Goal: Download file/media

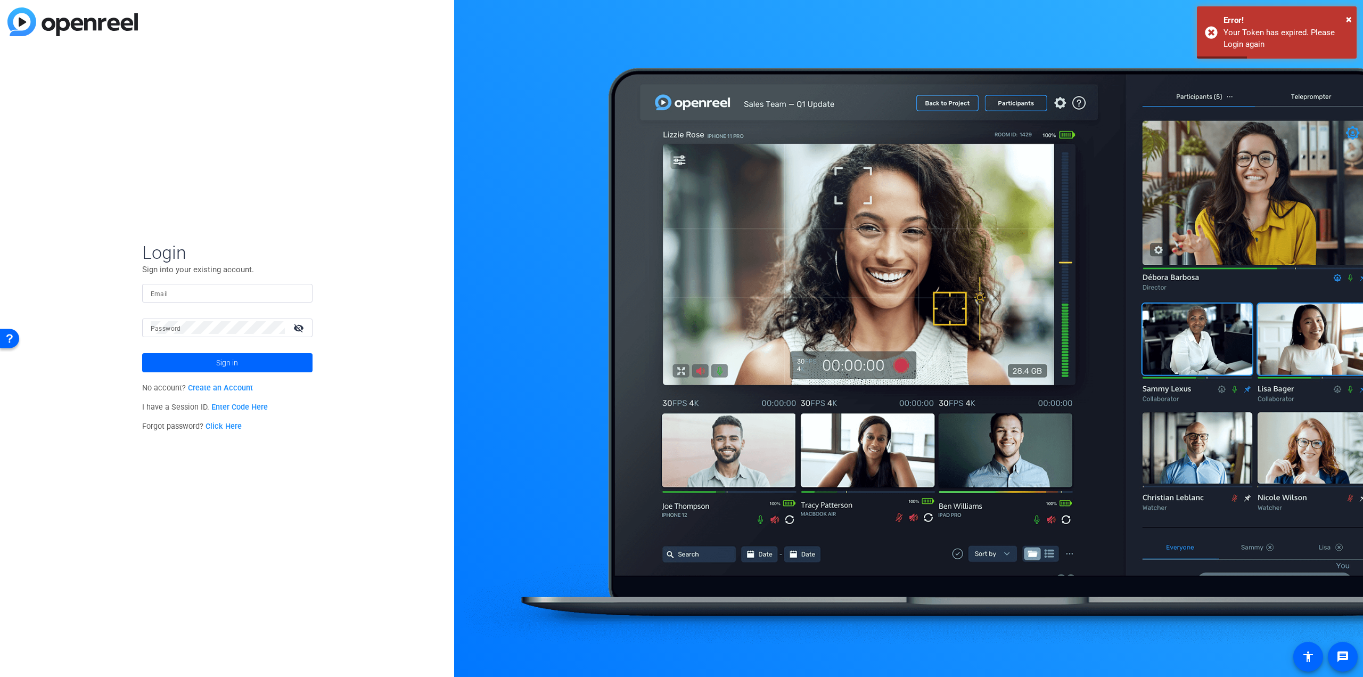
click at [234, 288] on input "Email" at bounding box center [227, 292] width 153 height 13
type input "steven.bernucci@mnp.ca"
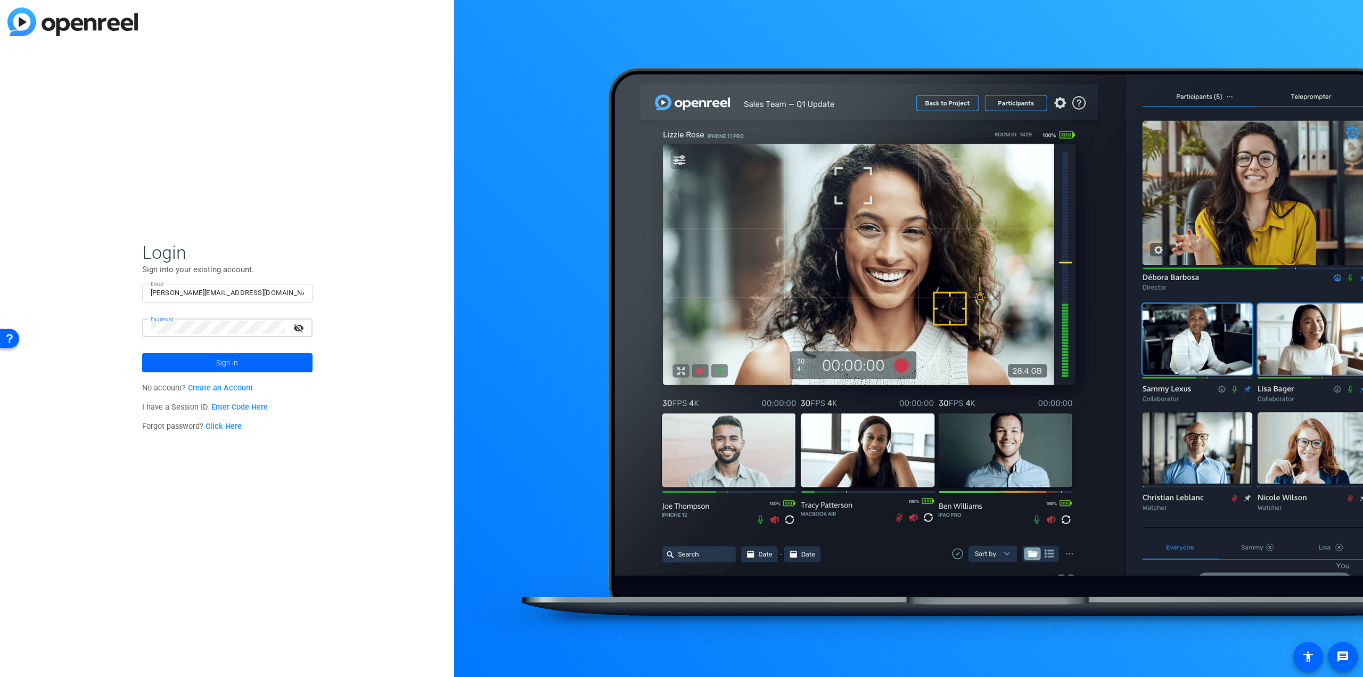
click at [142, 353] on button "Sign in" at bounding box center [227, 362] width 170 height 19
click at [278, 355] on span at bounding box center [227, 363] width 170 height 26
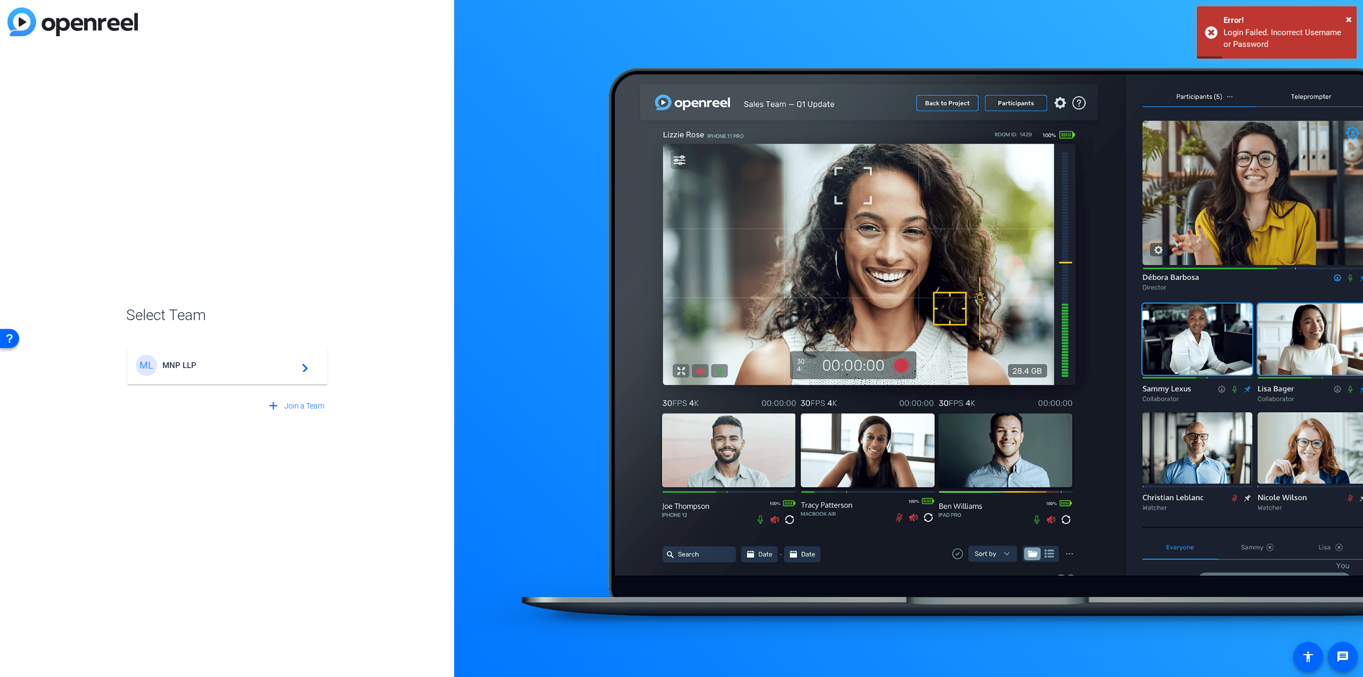
click at [256, 372] on div "ML MNP LLP navigate_next" at bounding box center [227, 365] width 183 height 21
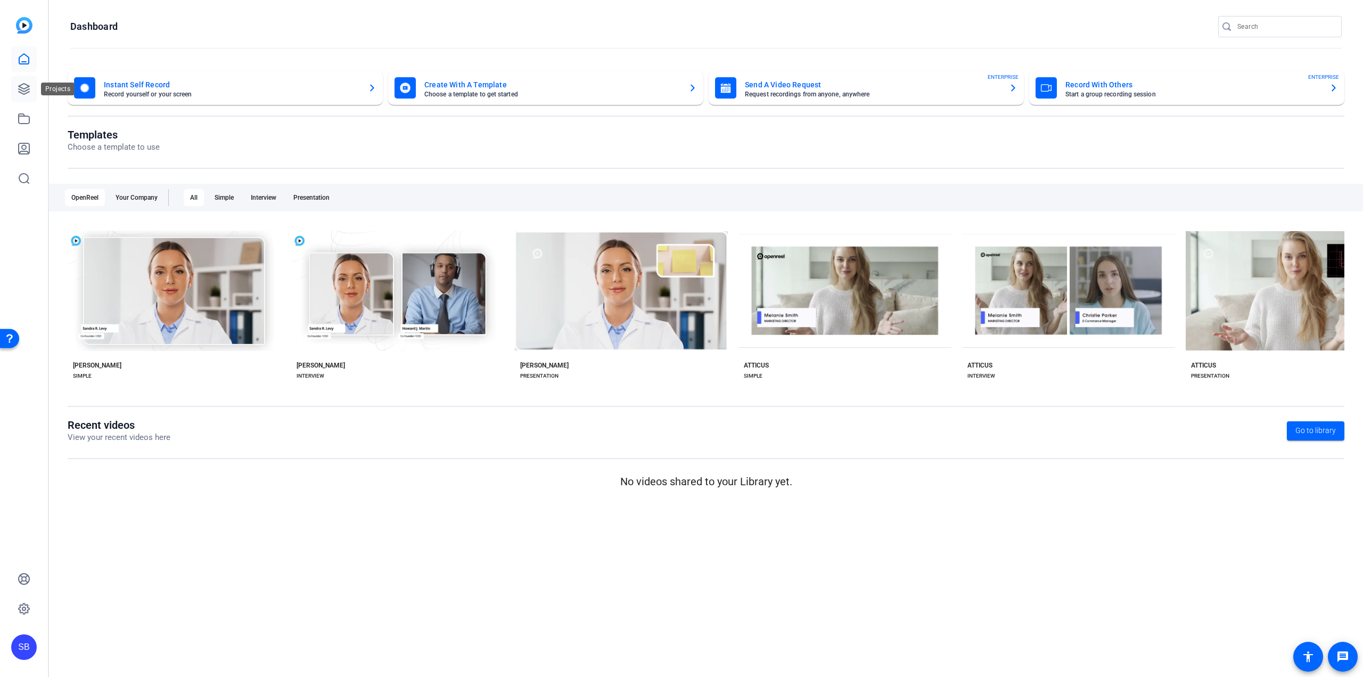
click at [30, 78] on link at bounding box center [24, 89] width 26 height 26
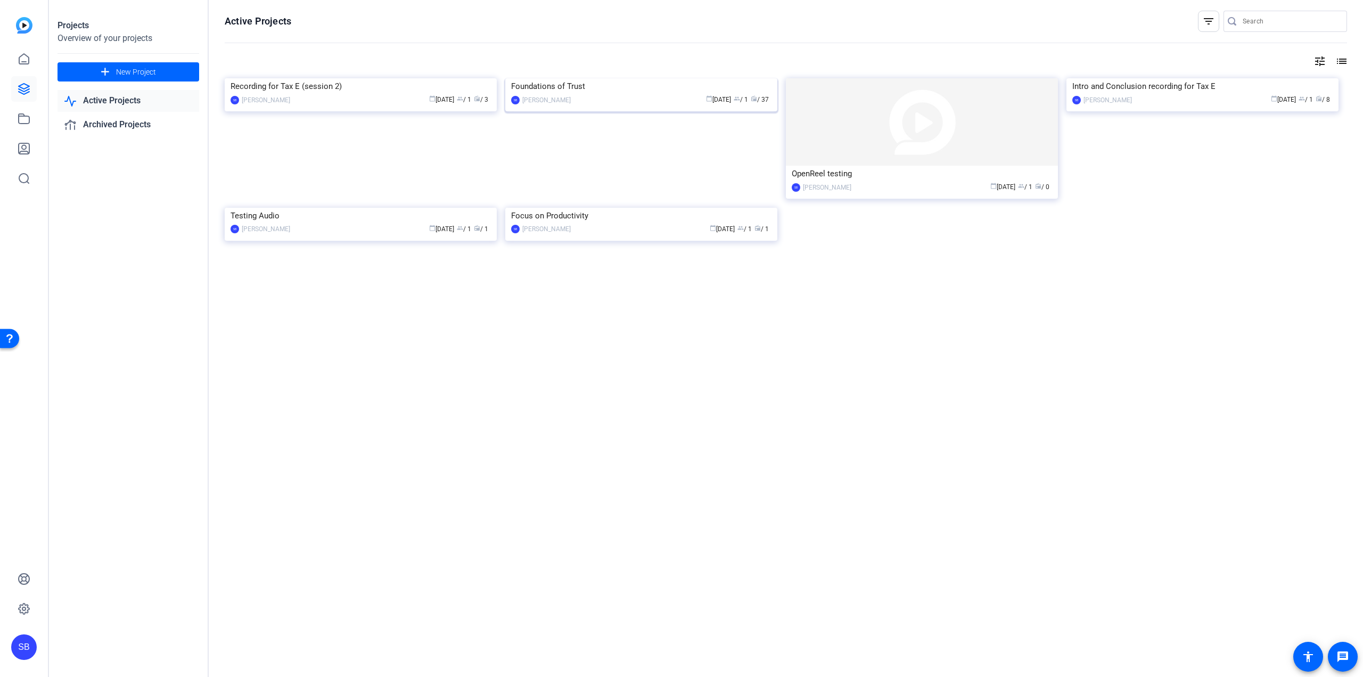
click at [635, 78] on img at bounding box center [641, 78] width 272 height 0
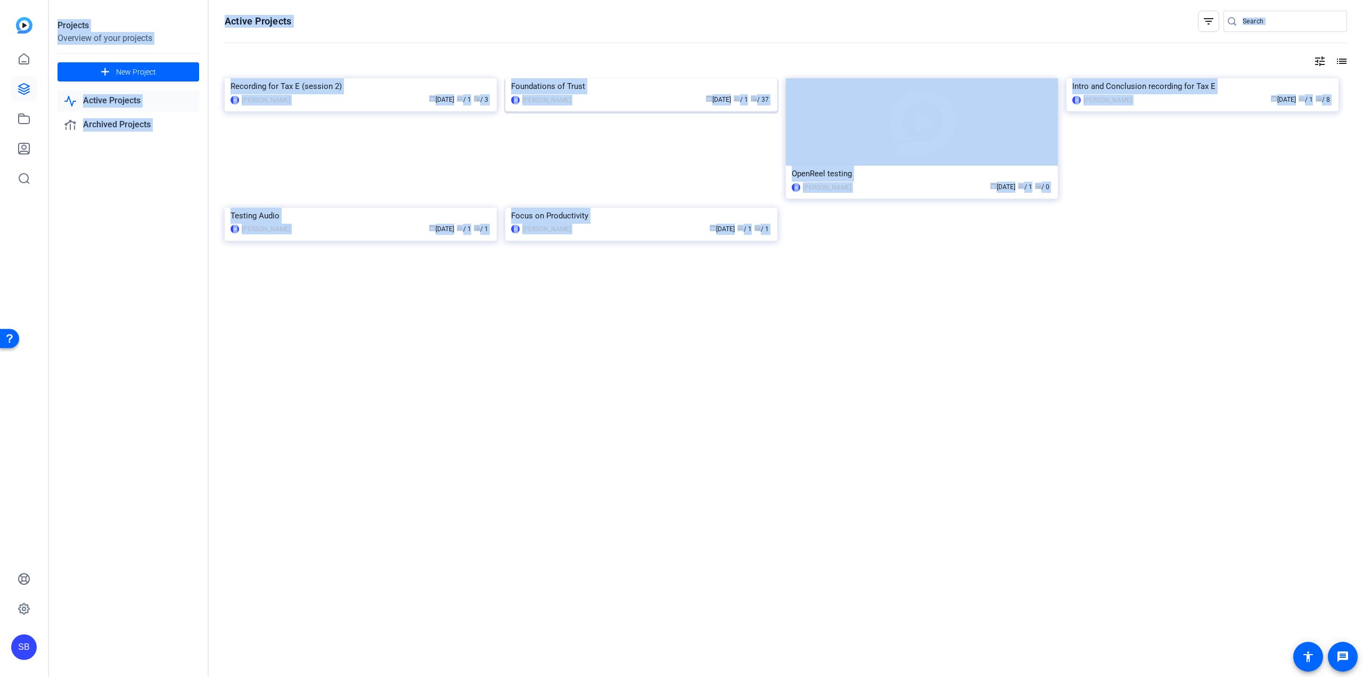
click at [635, 91] on div "Projects Overview of your projects add New Project Active Projects Archived Pro…" at bounding box center [706, 338] width 1314 height 677
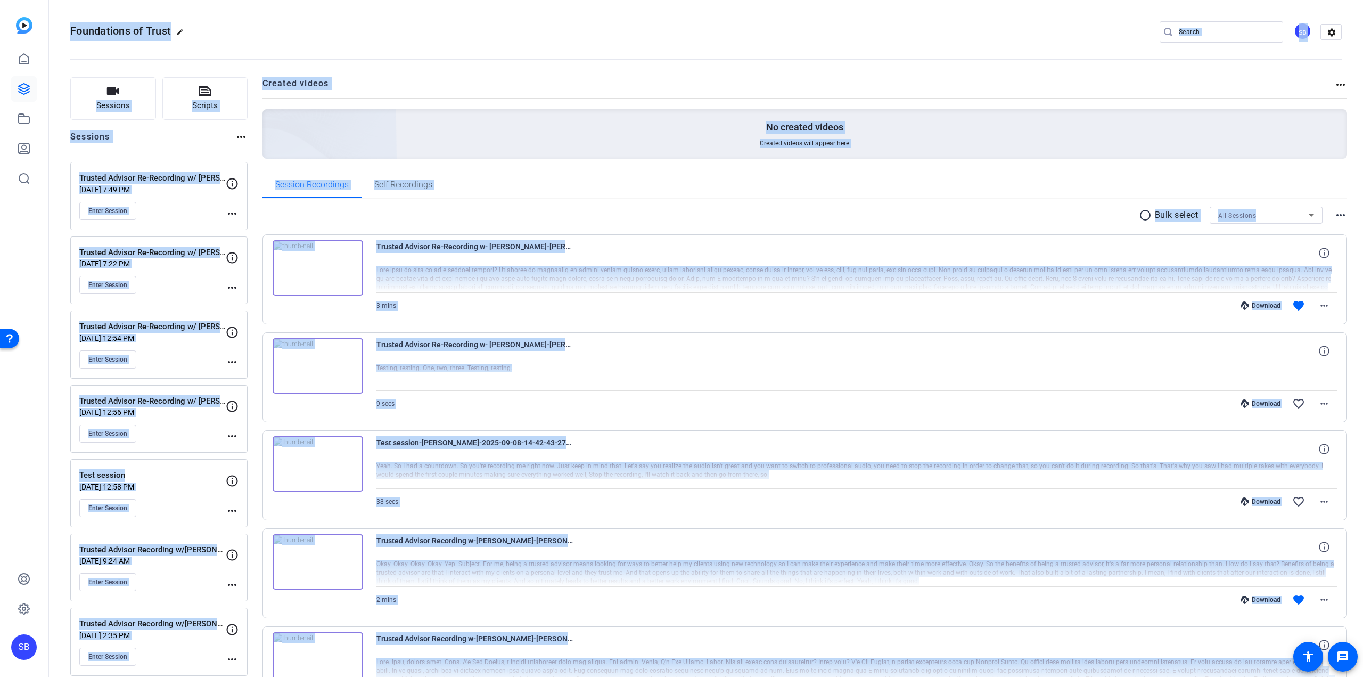
click at [1030, 171] on openreel-project-creator-list "Created videos more_horiz No created videos Created videos will appear here" at bounding box center [805, 124] width 1085 height 95
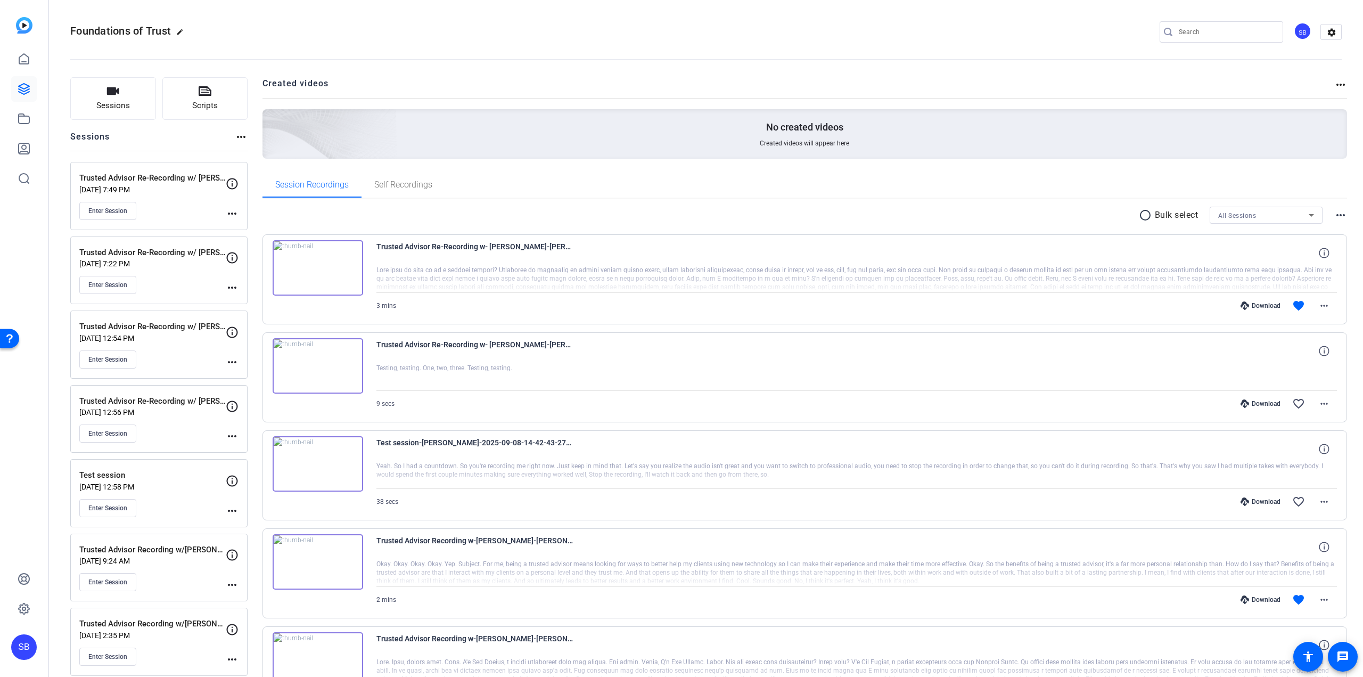
click at [1258, 306] on div "Download" at bounding box center [1260, 305] width 51 height 9
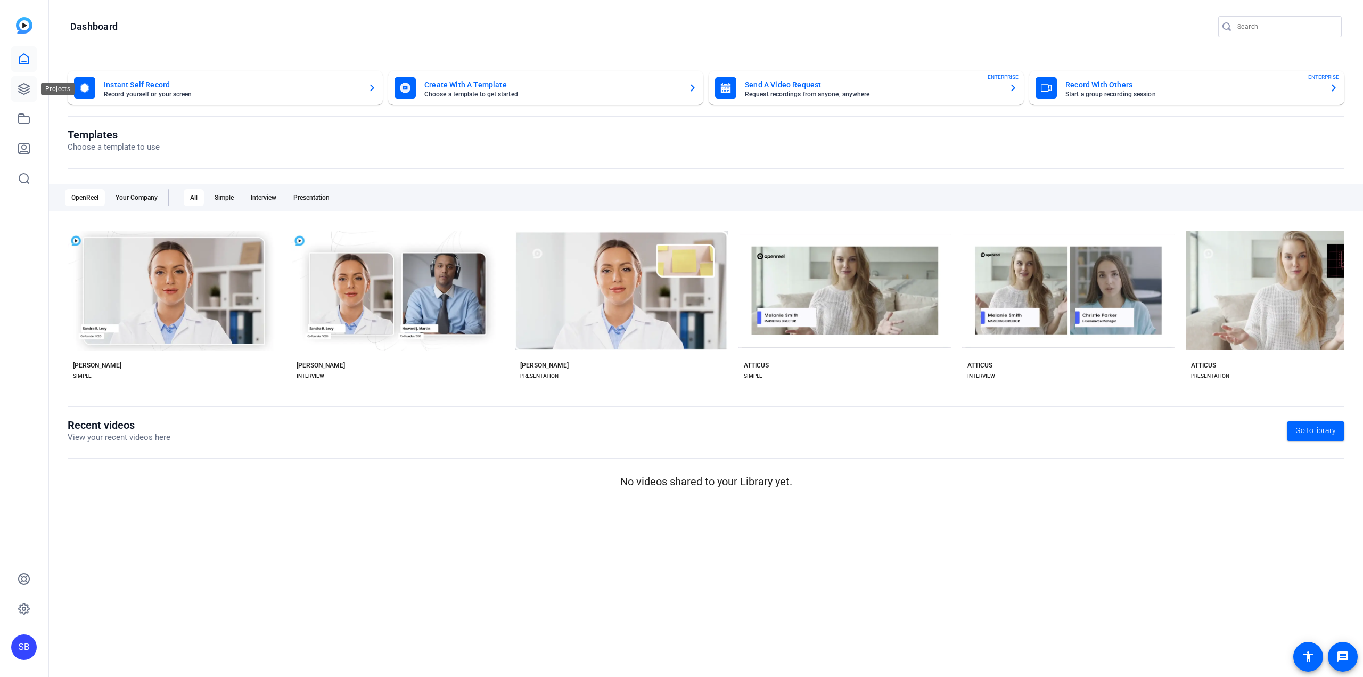
click at [27, 81] on link at bounding box center [24, 89] width 26 height 26
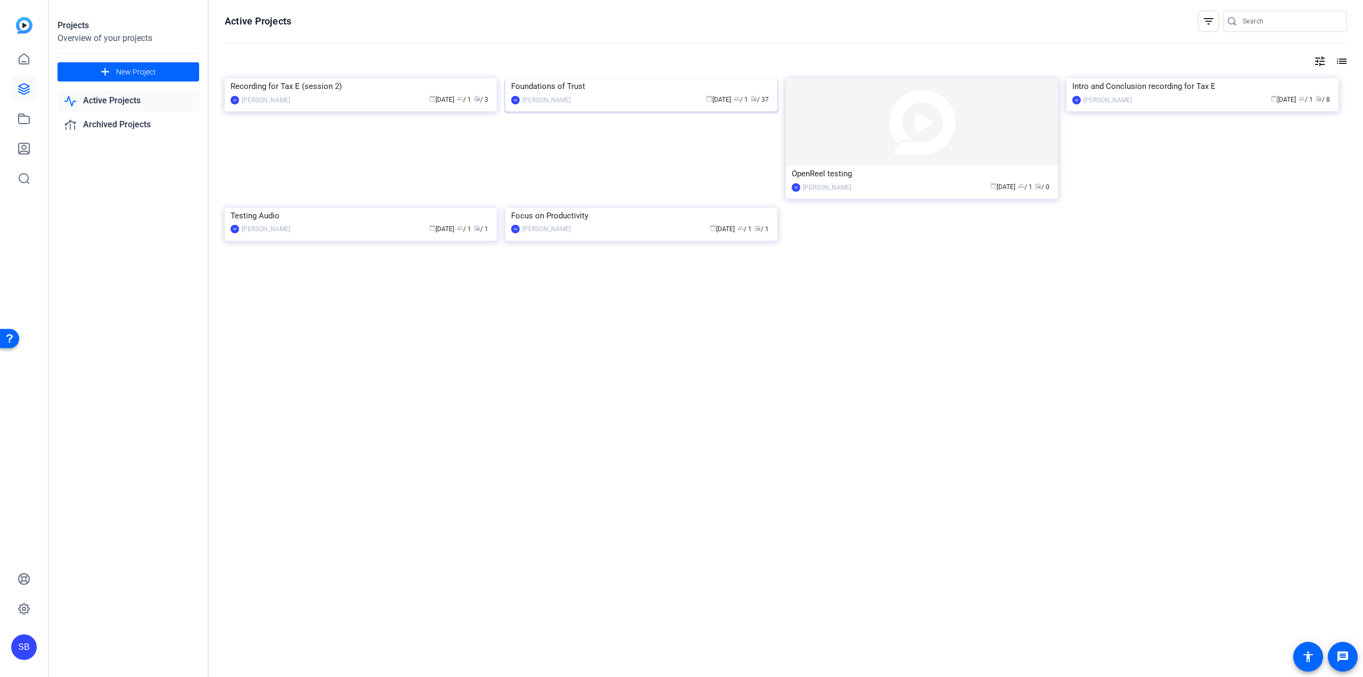
click at [579, 78] on img at bounding box center [641, 78] width 272 height 0
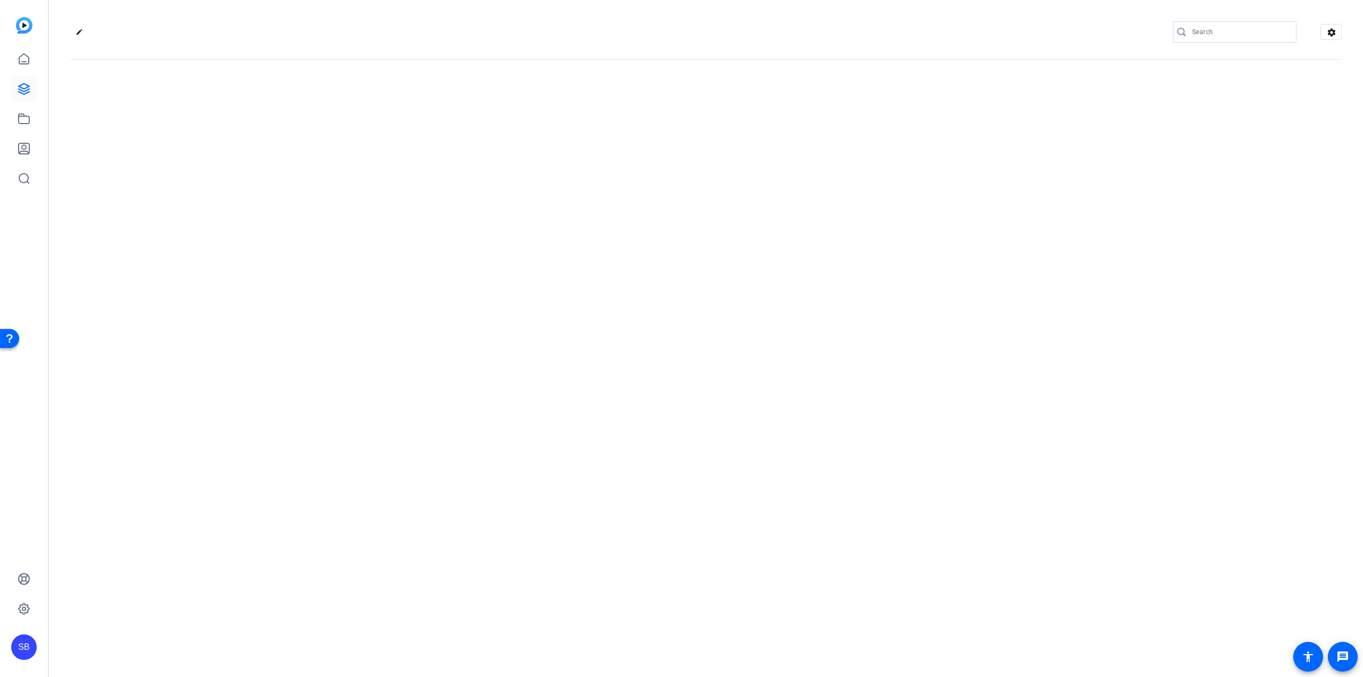
click at [579, 145] on div "edit settings" at bounding box center [706, 338] width 1314 height 677
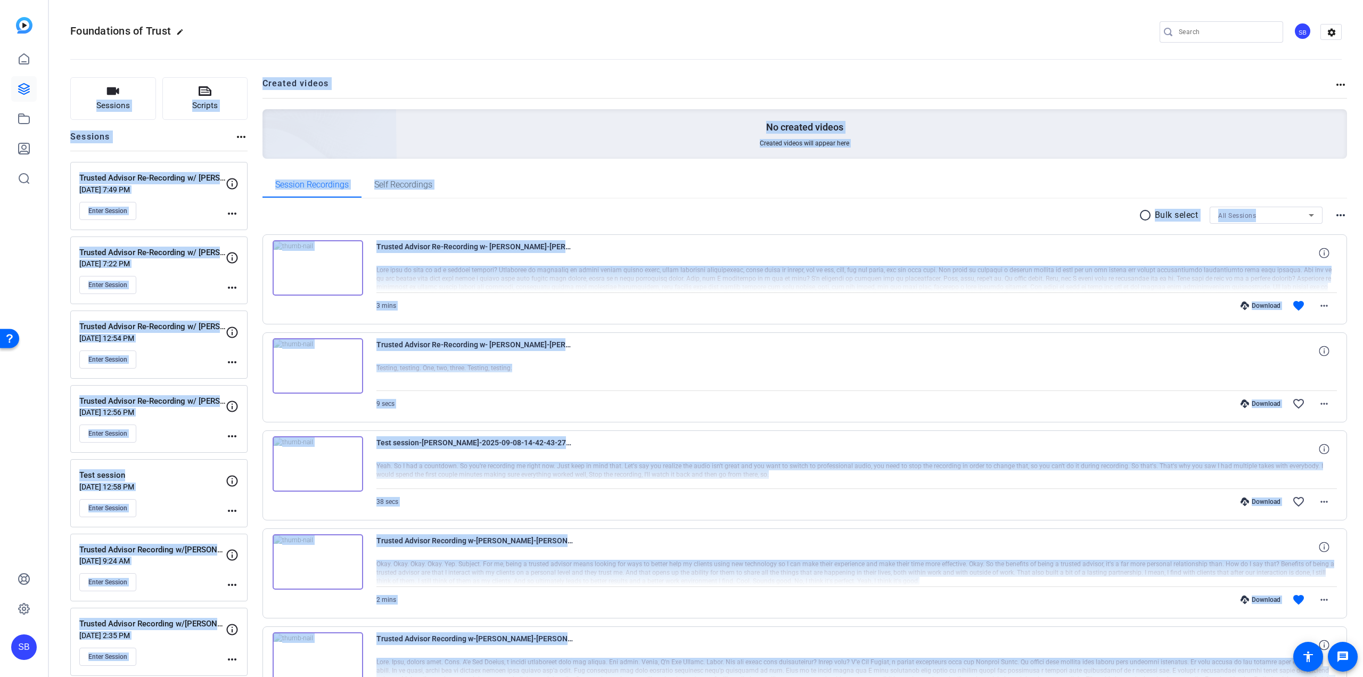
click at [986, 181] on div "Session Recordings Self Recordings" at bounding box center [805, 185] width 1085 height 26
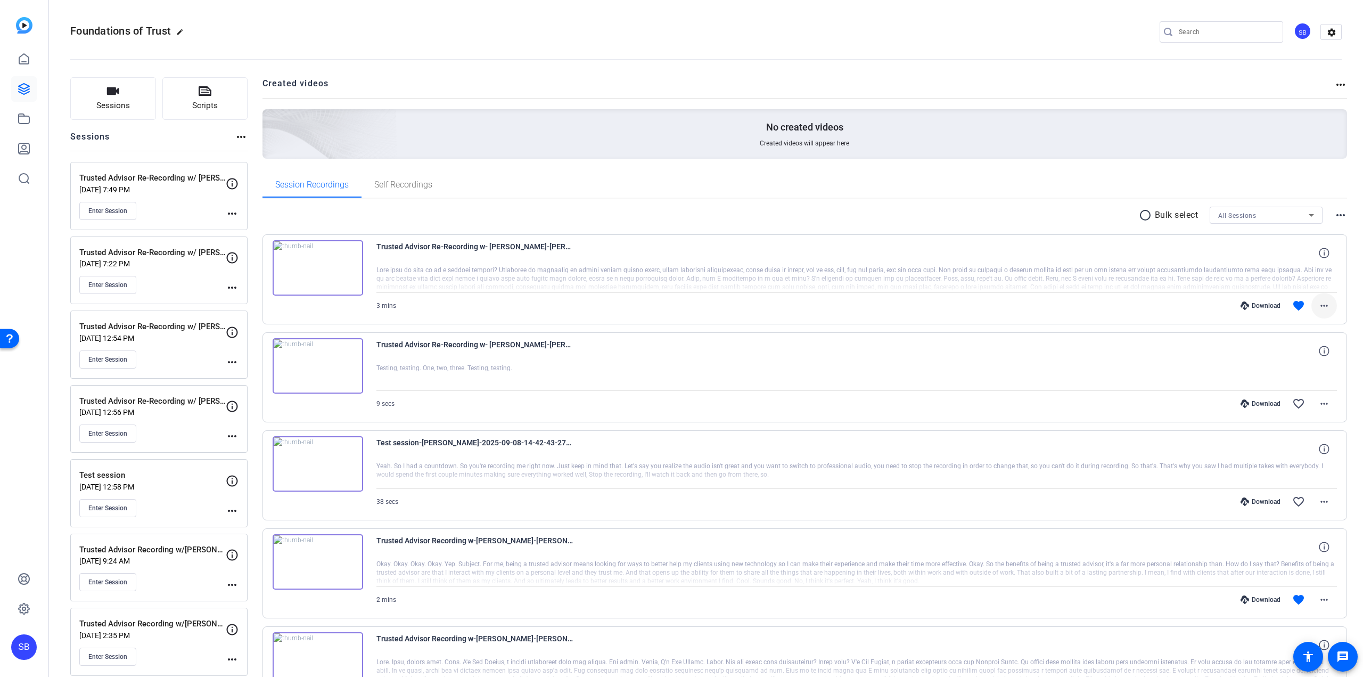
click at [1318, 306] on mat-icon "more_horiz" at bounding box center [1324, 305] width 13 height 13
click at [1302, 358] on span "Download MP4" at bounding box center [1291, 354] width 64 height 13
